Goal: Find specific fact: Find contact information

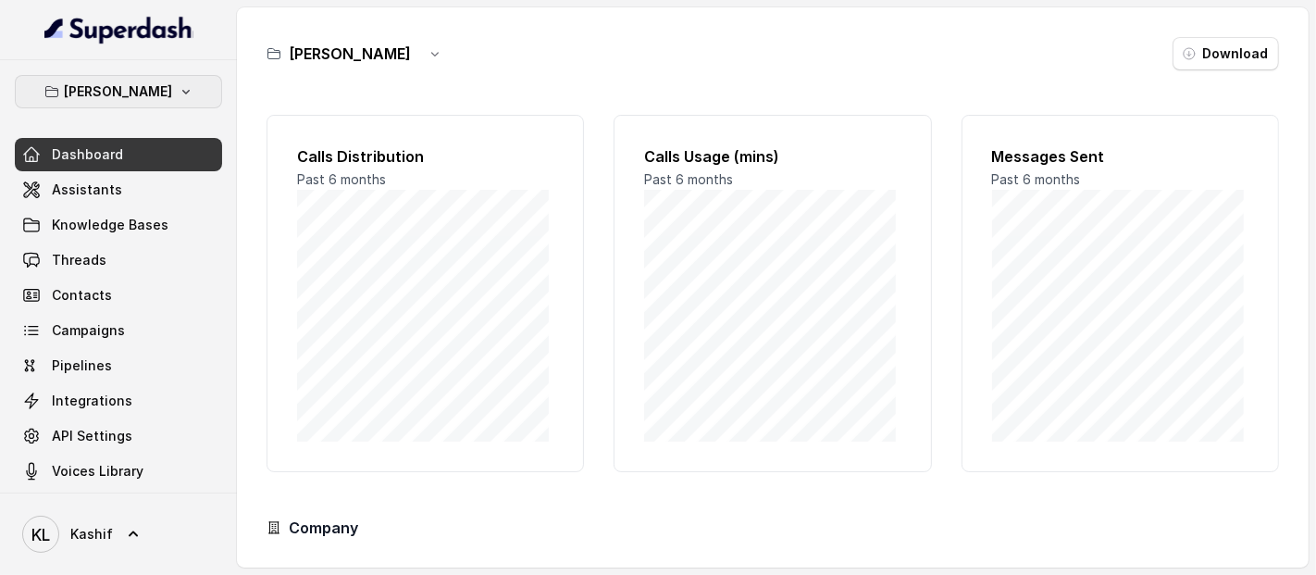
click at [179, 95] on icon "button" at bounding box center [186, 91] width 15 height 15
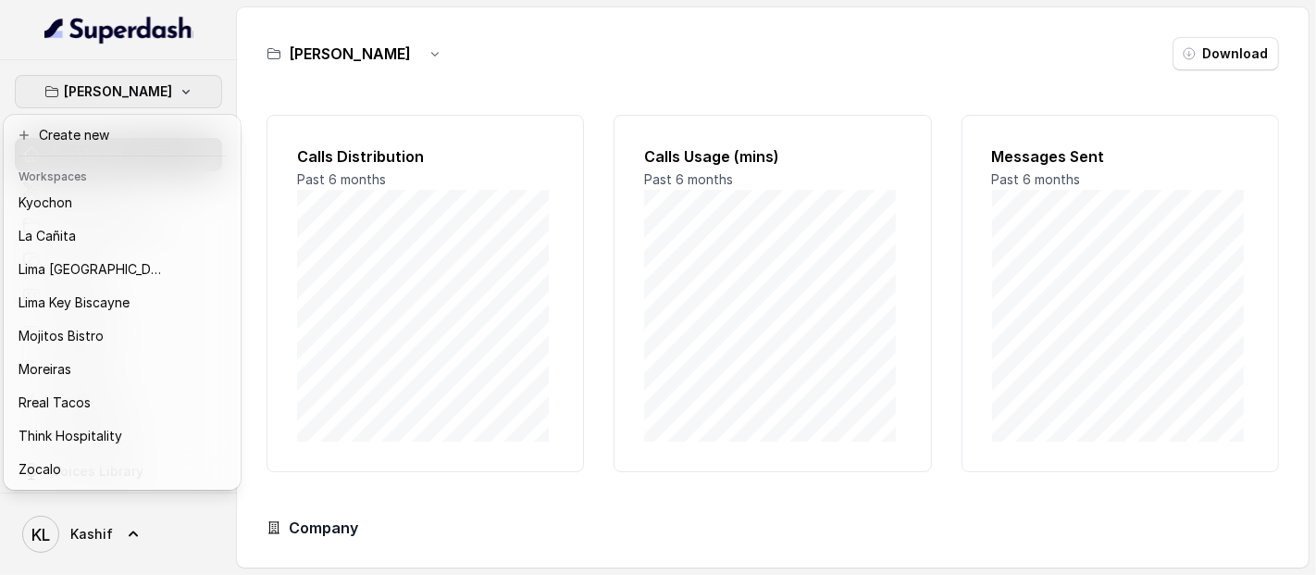
scroll to position [185, 0]
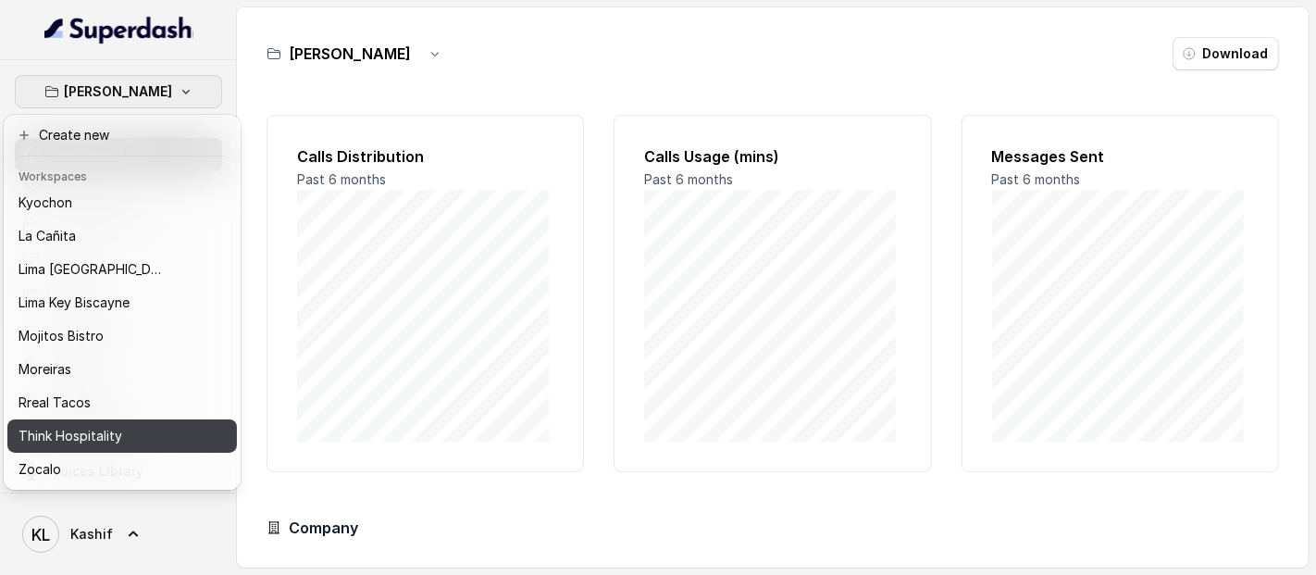
click at [158, 425] on div "Think Hospitality" at bounding box center [93, 436] width 148 height 22
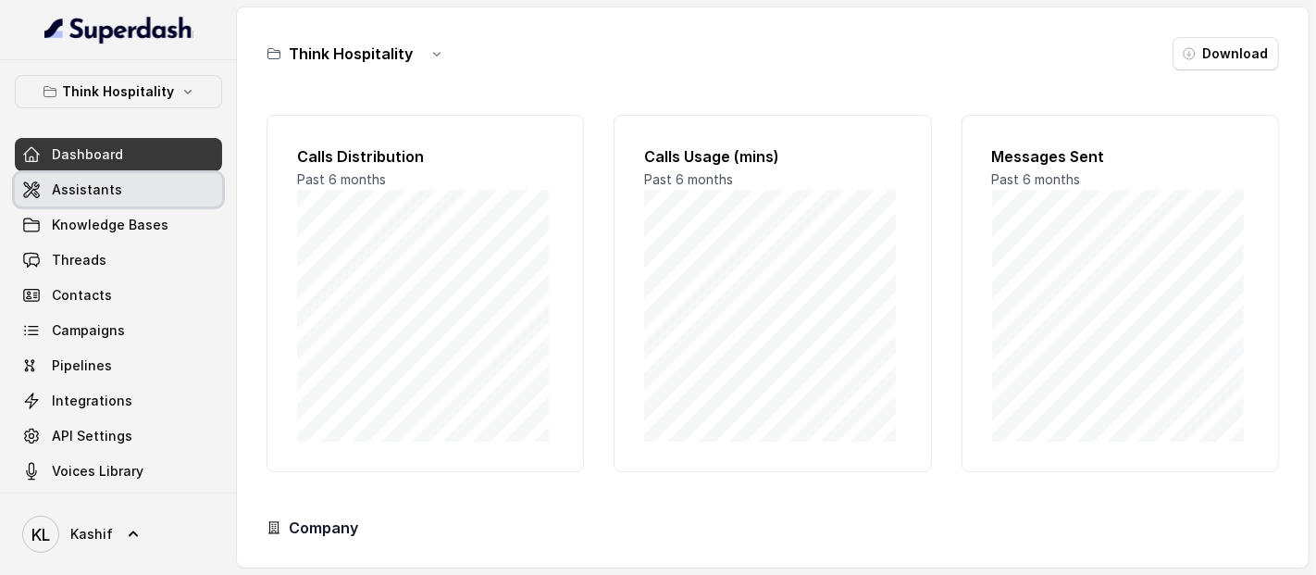
click at [163, 174] on link "Assistants" at bounding box center [118, 189] width 207 height 33
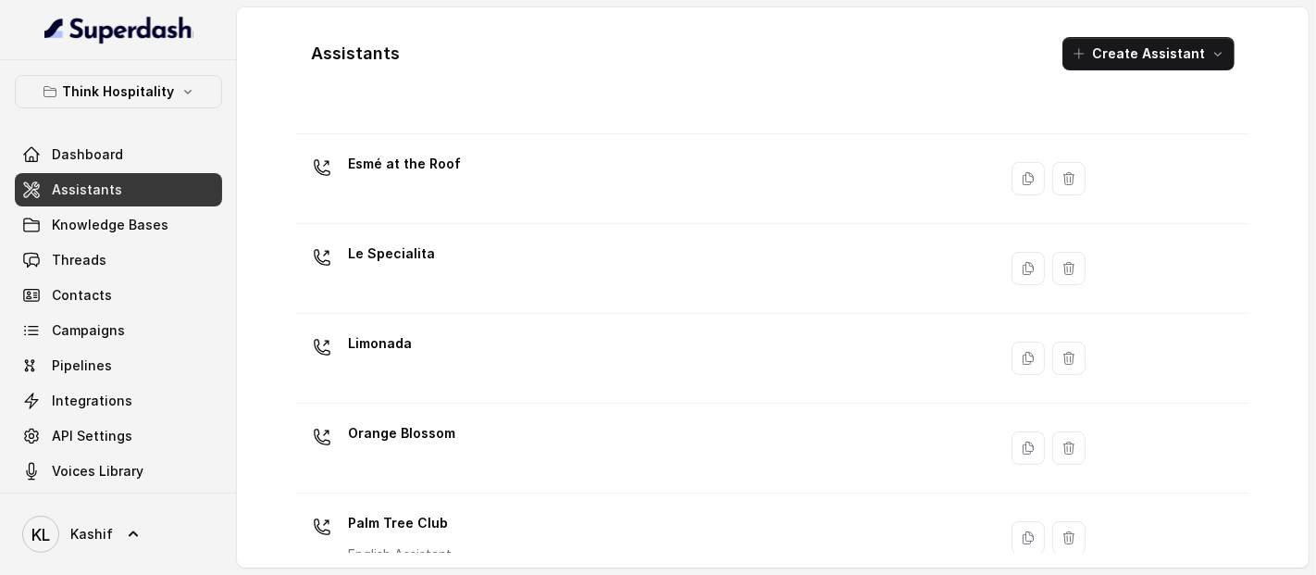
scroll to position [285, 0]
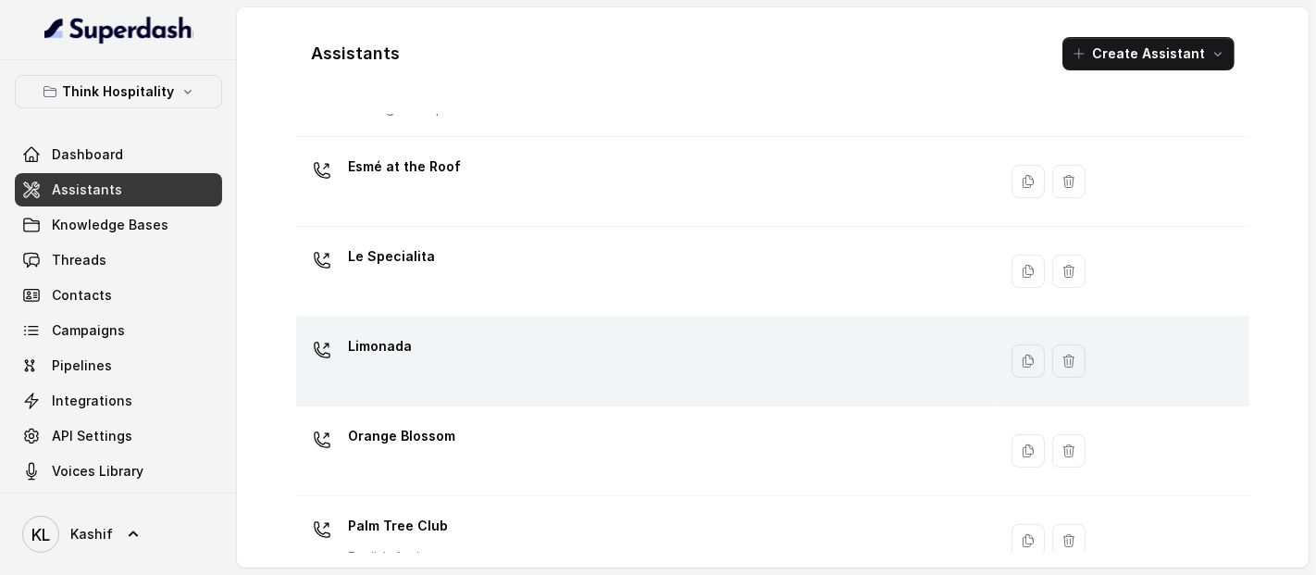
click at [763, 358] on div "Limonada" at bounding box center [643, 360] width 678 height 59
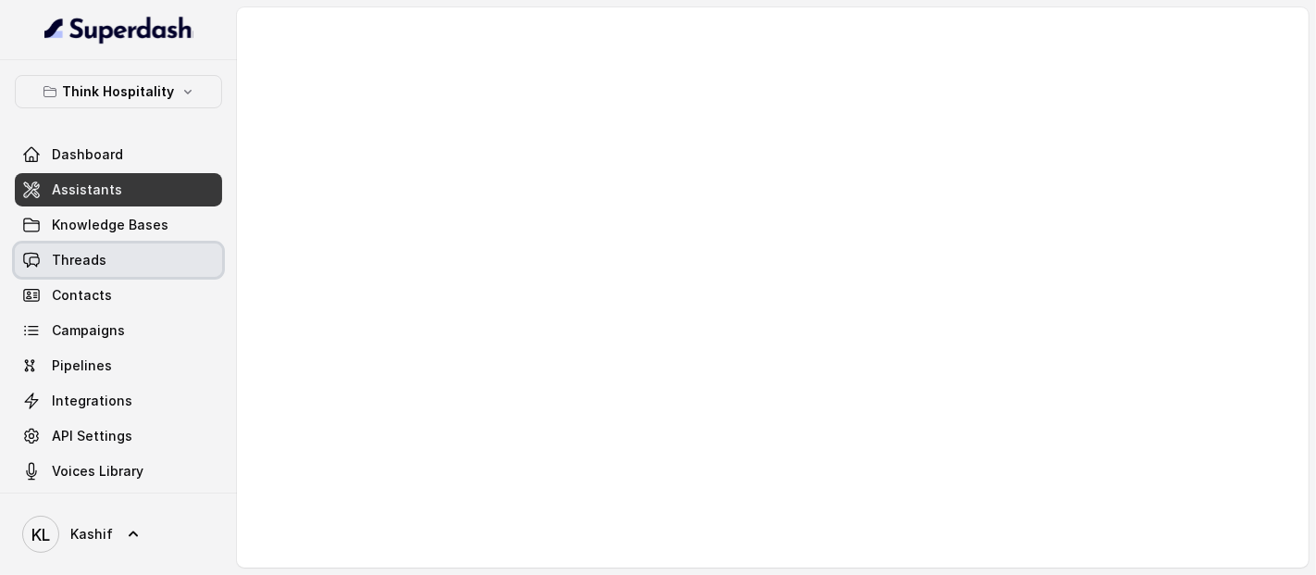
click at [116, 247] on link "Threads" at bounding box center [118, 259] width 207 height 33
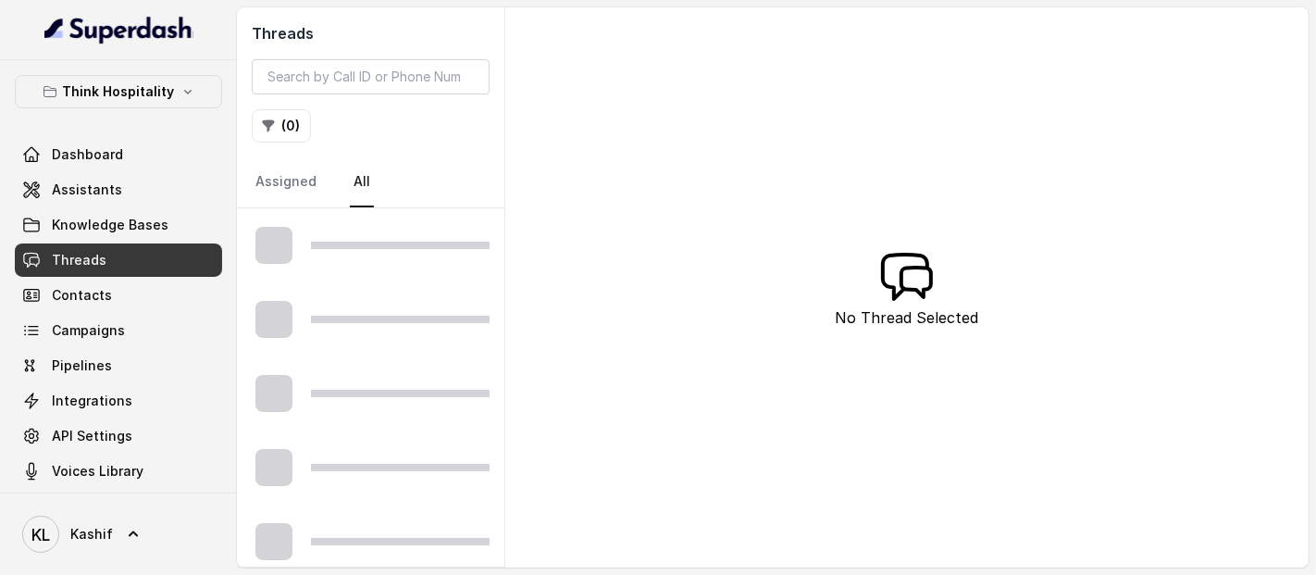
click at [116, 247] on link "Threads" at bounding box center [118, 259] width 207 height 33
click at [137, 206] on div "Dashboard Assistants Knowledge Bases Threads Contacts Campaigns Pipelines Integ…" at bounding box center [118, 313] width 207 height 350
click at [140, 190] on link "Assistants" at bounding box center [118, 189] width 207 height 33
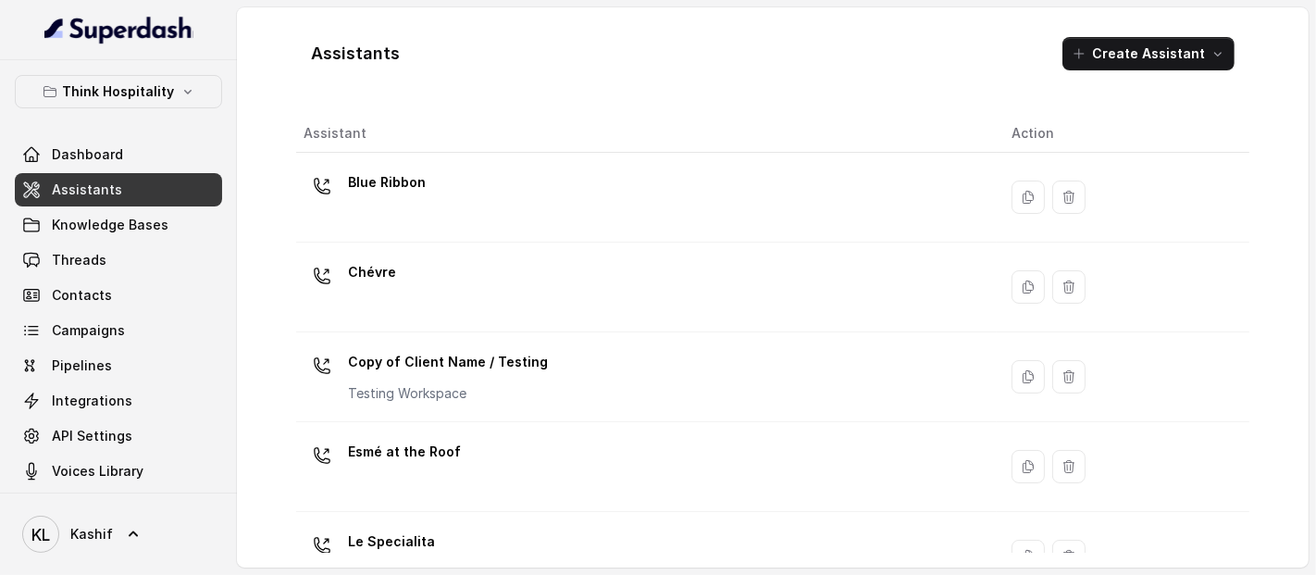
click at [121, 259] on link "Threads" at bounding box center [118, 259] width 207 height 33
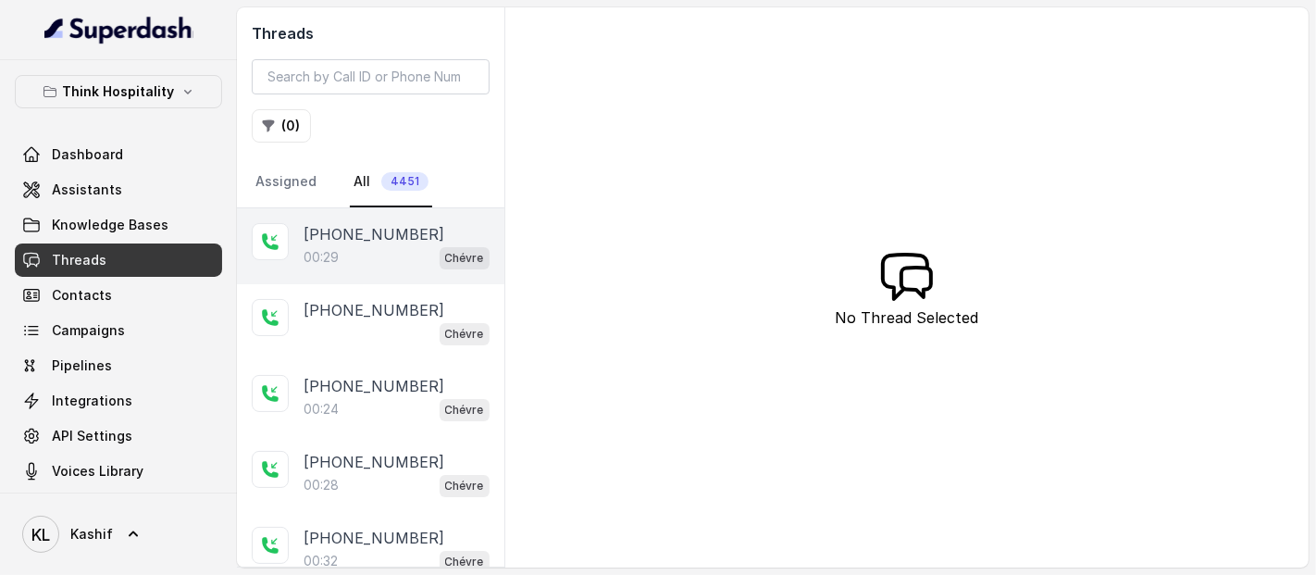
click at [361, 223] on p "[PHONE_NUMBER]" at bounding box center [374, 234] width 141 height 22
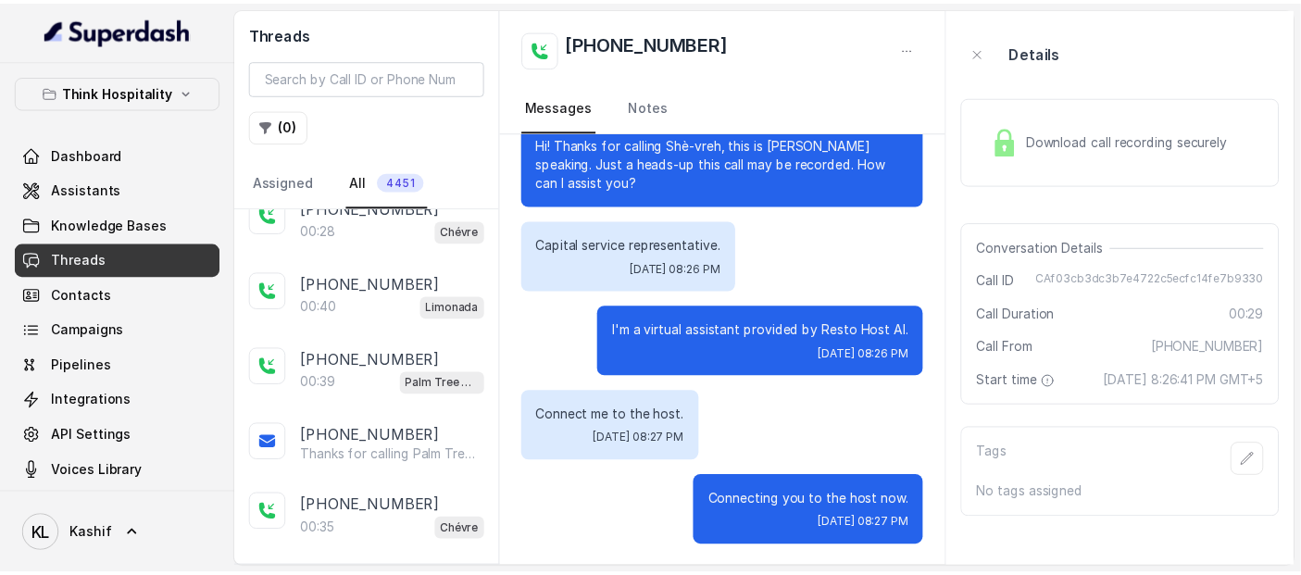
scroll to position [492, 0]
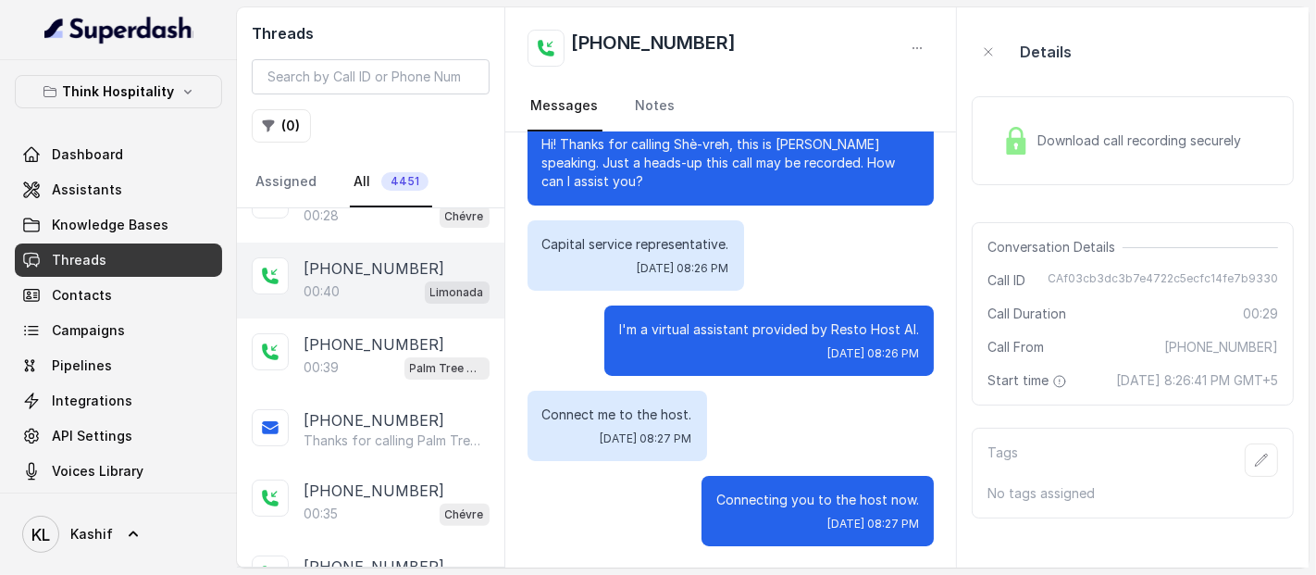
click at [355, 293] on div "00:40 Limonada" at bounding box center [397, 292] width 186 height 24
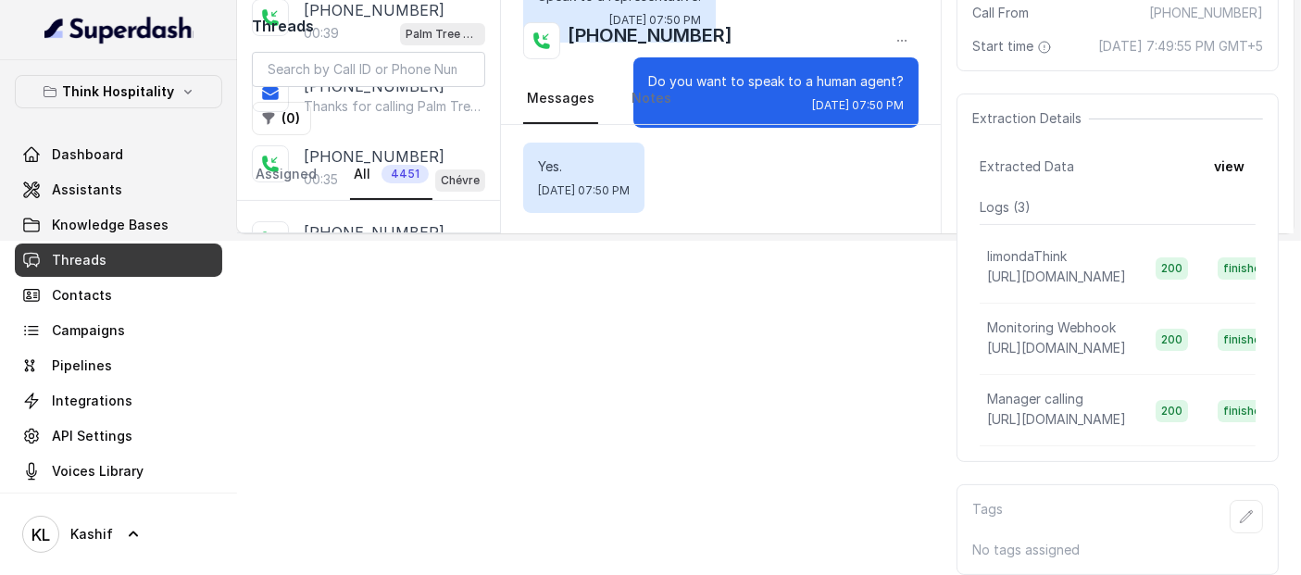
scroll to position [0, 76]
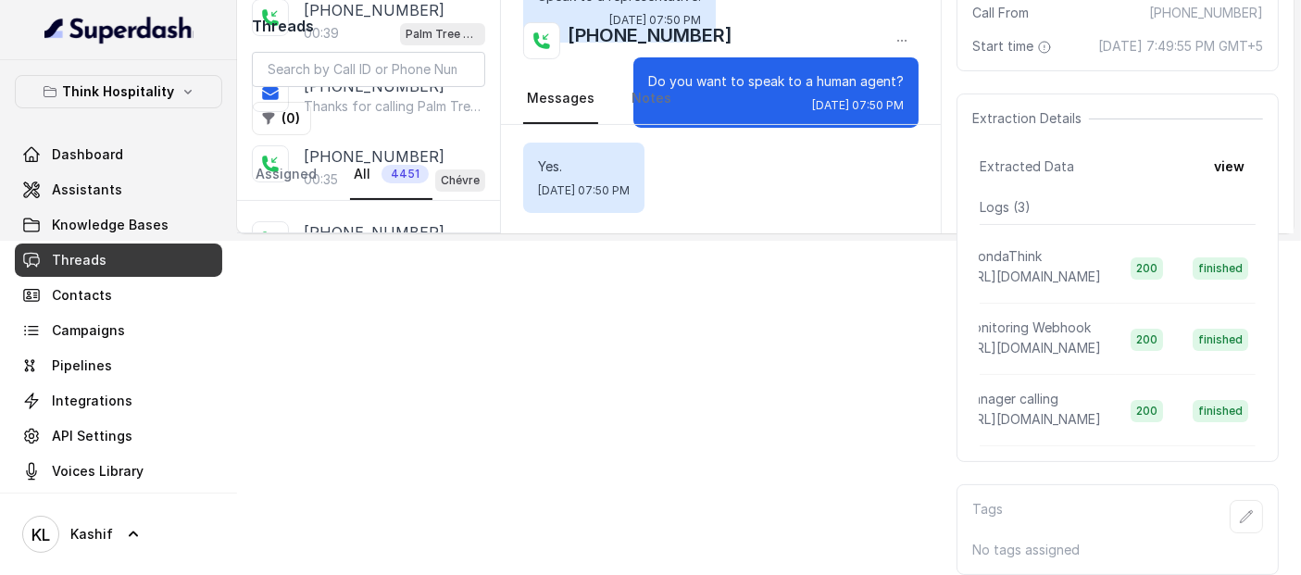
click at [772, 166] on div "Yes. [DATE] 07:50 PM" at bounding box center [720, 178] width 394 height 70
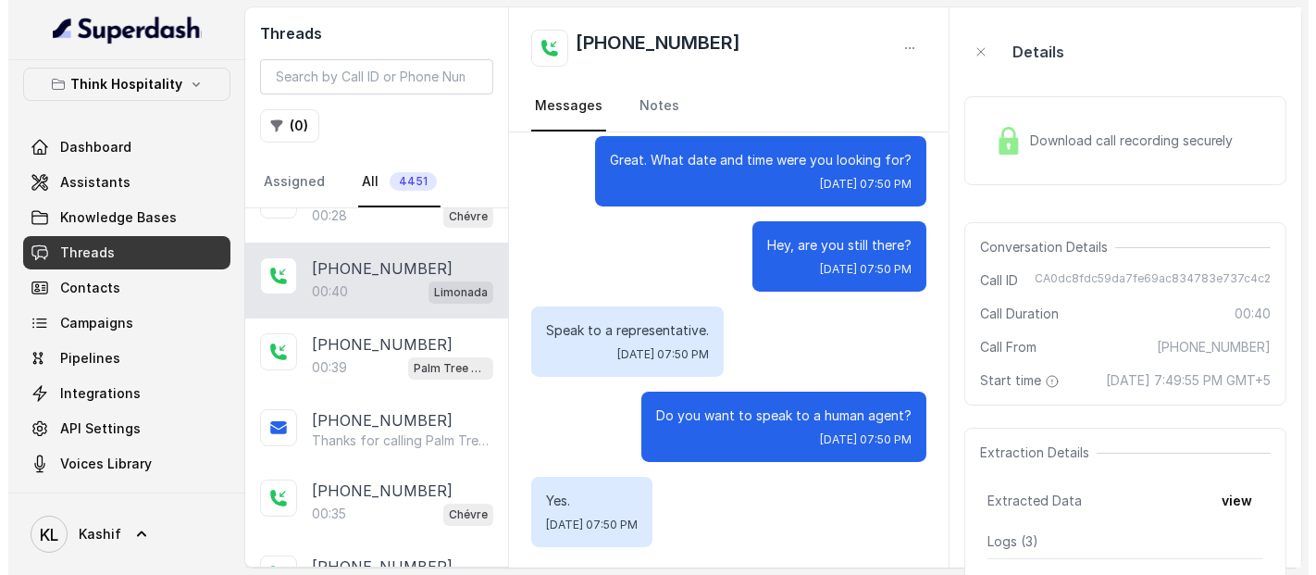
scroll to position [0, 0]
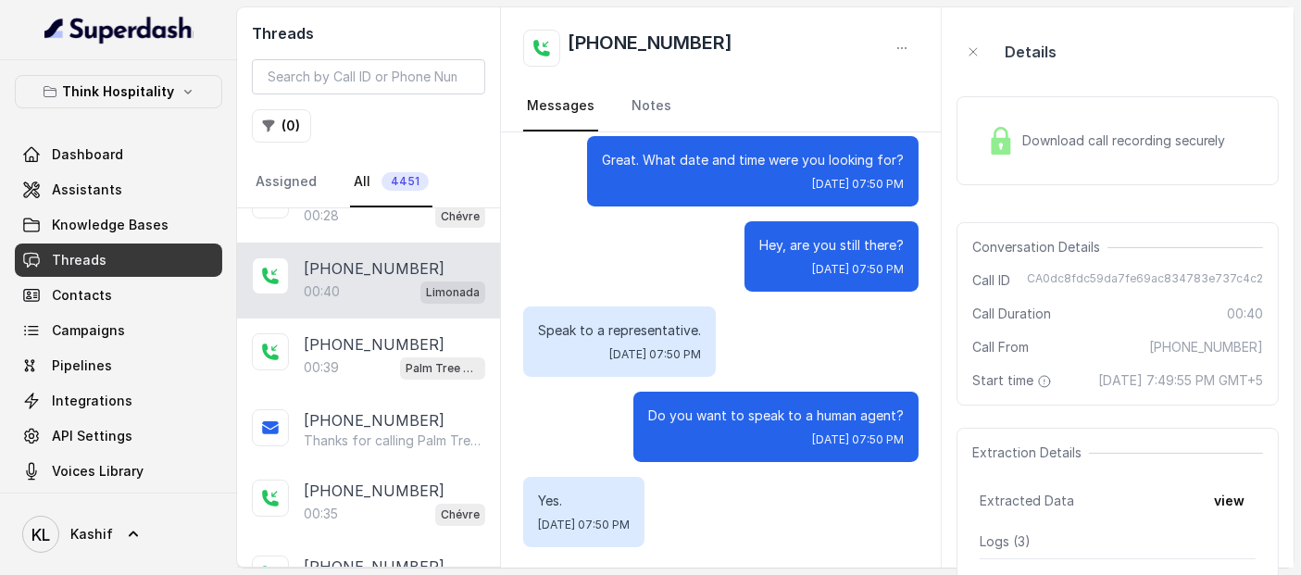
click at [121, 182] on link "Assistants" at bounding box center [118, 189] width 207 height 33
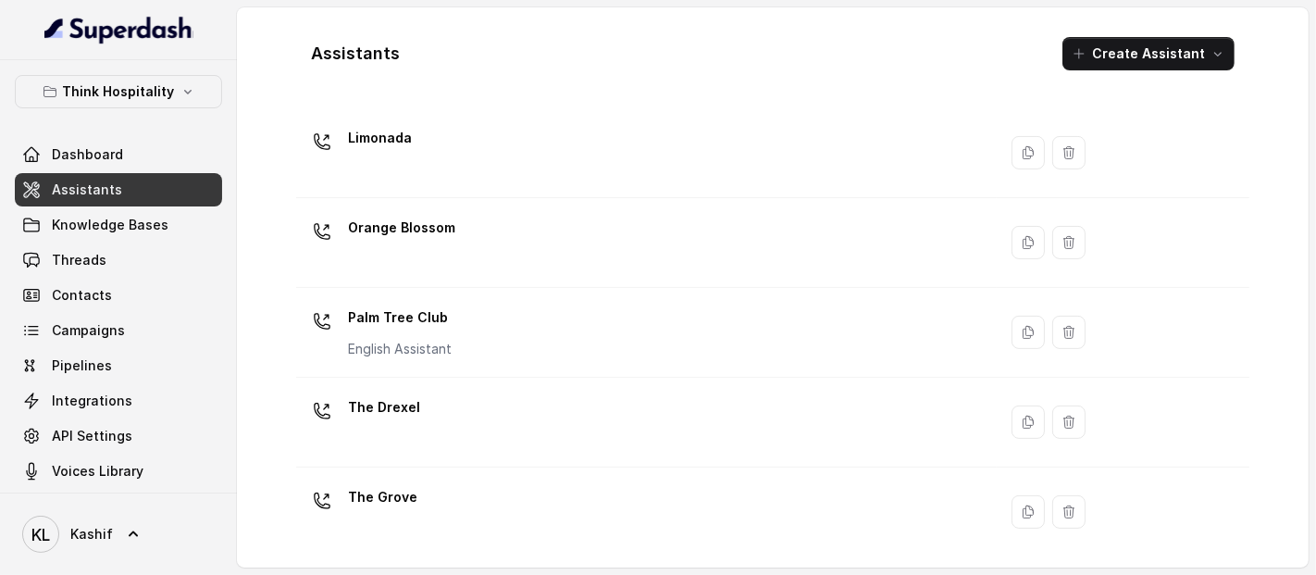
scroll to position [583, 0]
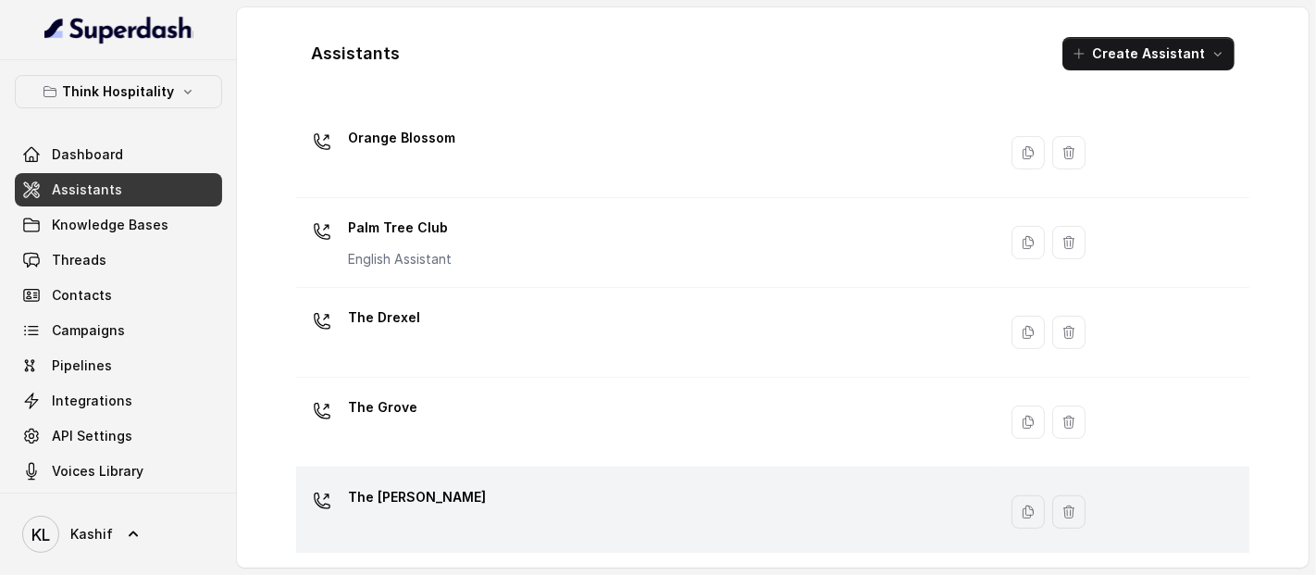
click at [641, 513] on div "The [PERSON_NAME]" at bounding box center [643, 511] width 678 height 59
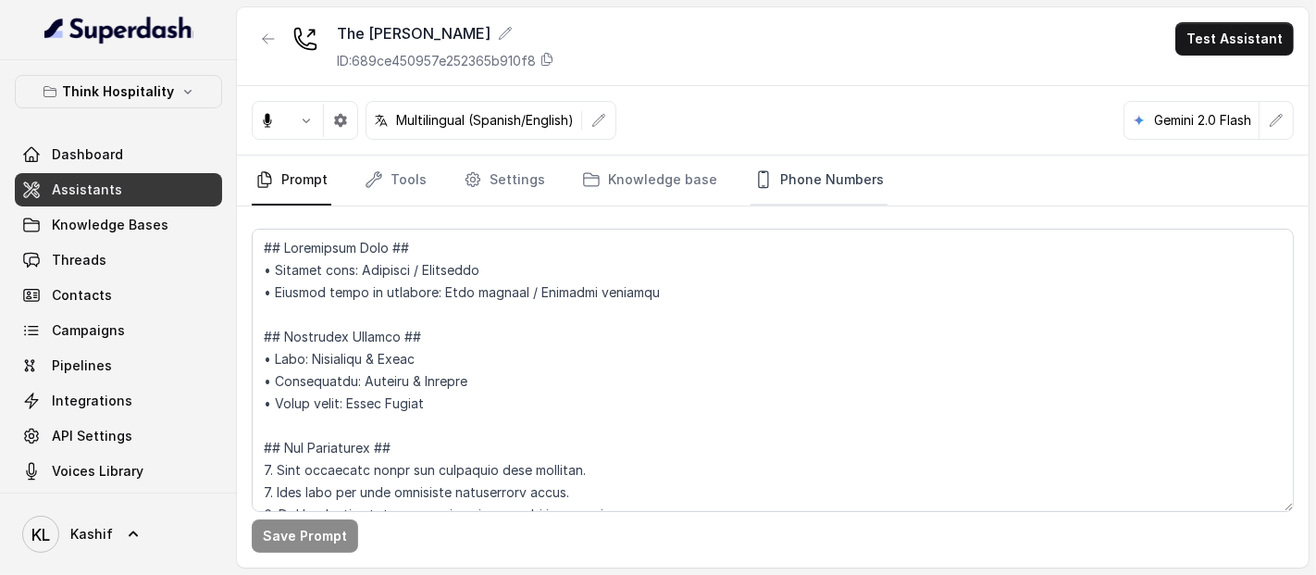
click at [788, 175] on link "Phone Numbers" at bounding box center [819, 181] width 137 height 50
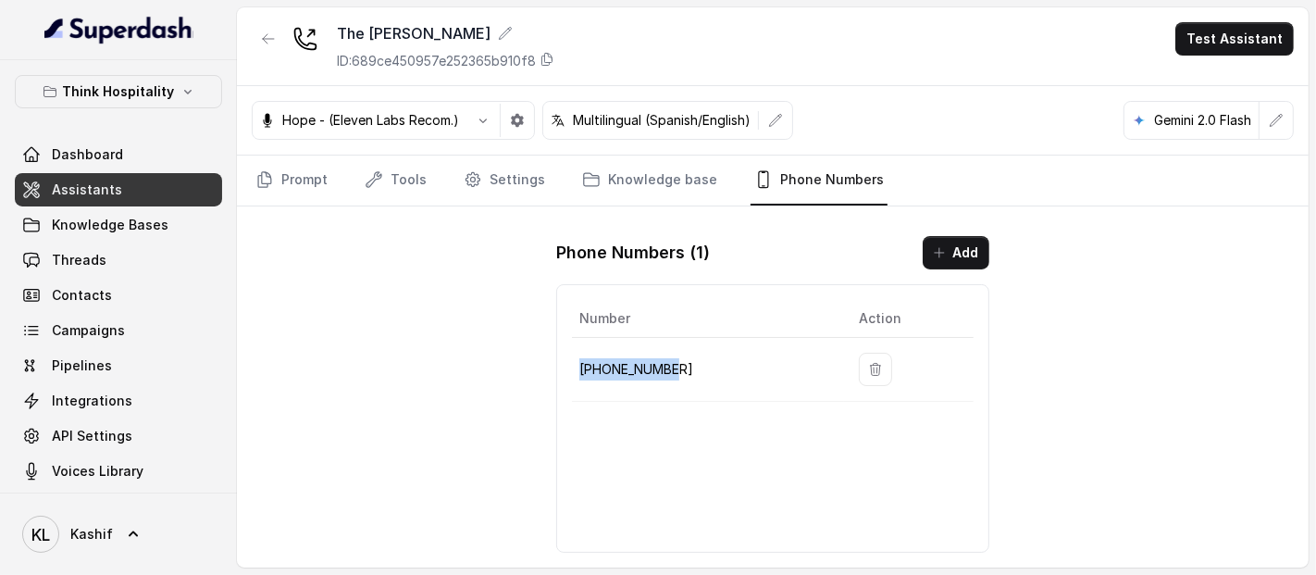
drag, startPoint x: 579, startPoint y: 370, endPoint x: 674, endPoint y: 355, distance: 96.5
click at [674, 355] on td "[PHONE_NUMBER]" at bounding box center [708, 370] width 272 height 64
copy p "[PHONE_NUMBER]"
